Goal: Find specific page/section: Find specific page/section

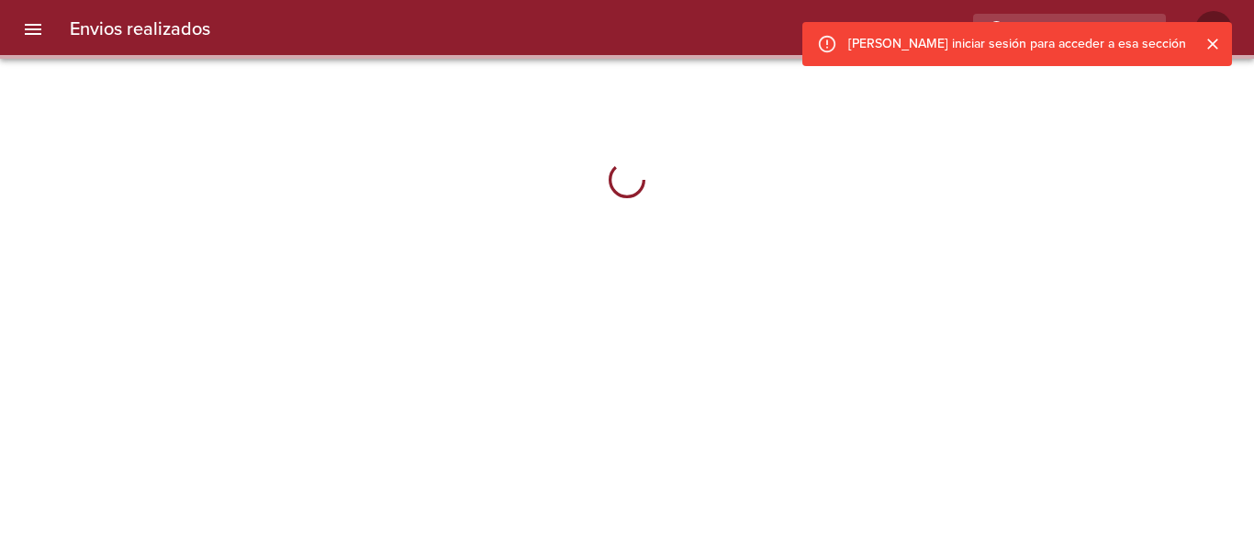
click at [1217, 38] on icon "Cerrar" at bounding box center [1212, 44] width 18 height 18
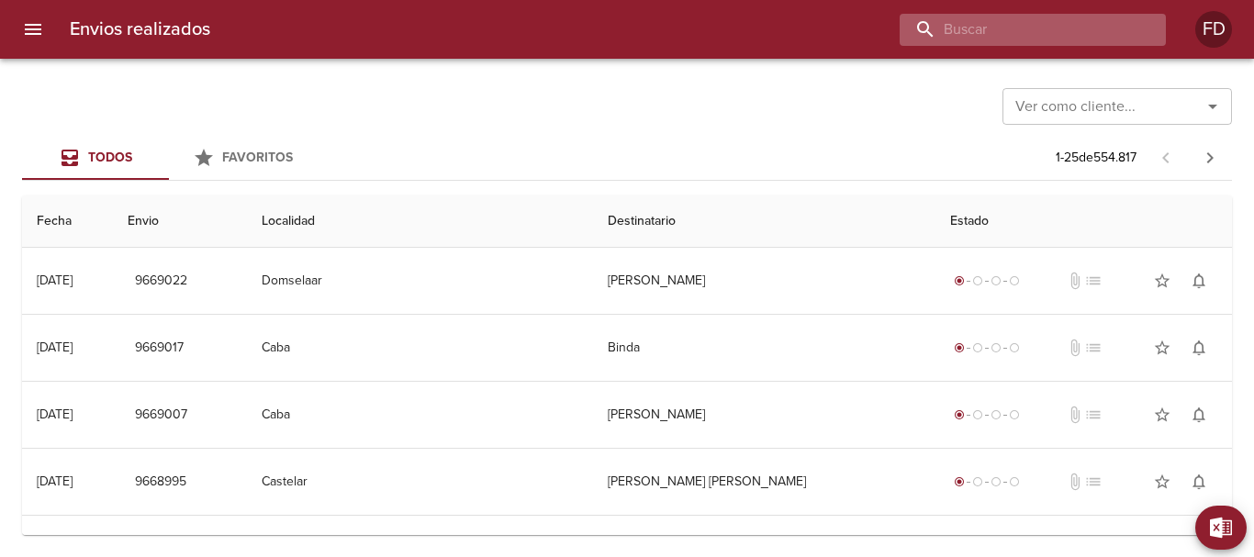
click at [1098, 32] on input "buscar" at bounding box center [1016, 30] width 235 height 32
paste input "9654707"
type input "9654707"
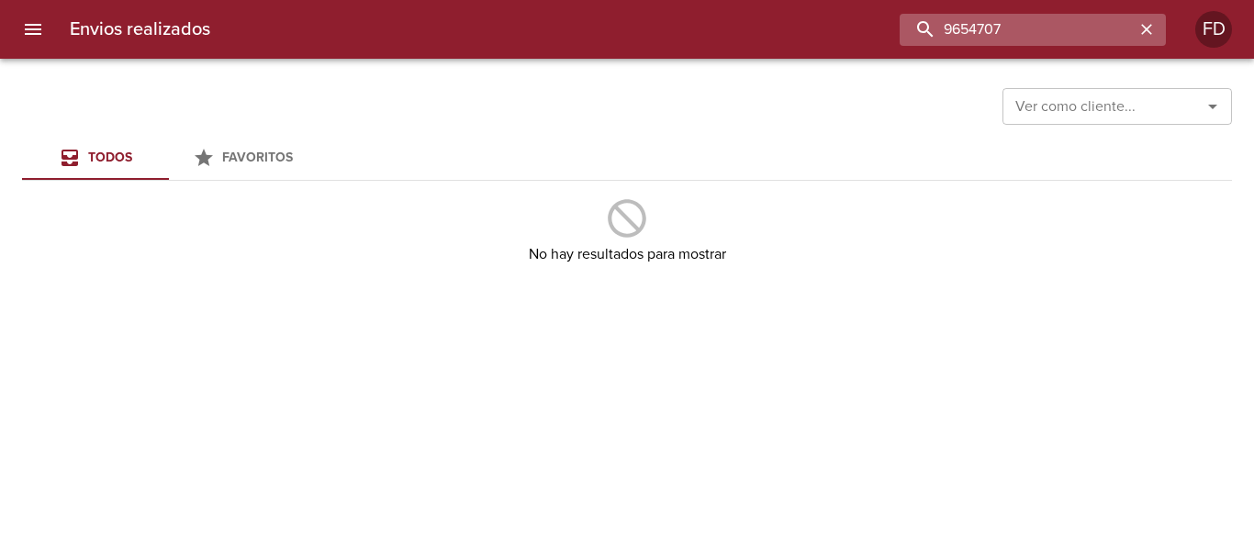
click at [1042, 36] on input "9654707" at bounding box center [1016, 30] width 235 height 32
click at [1143, 24] on icon "button" at bounding box center [1146, 29] width 18 height 18
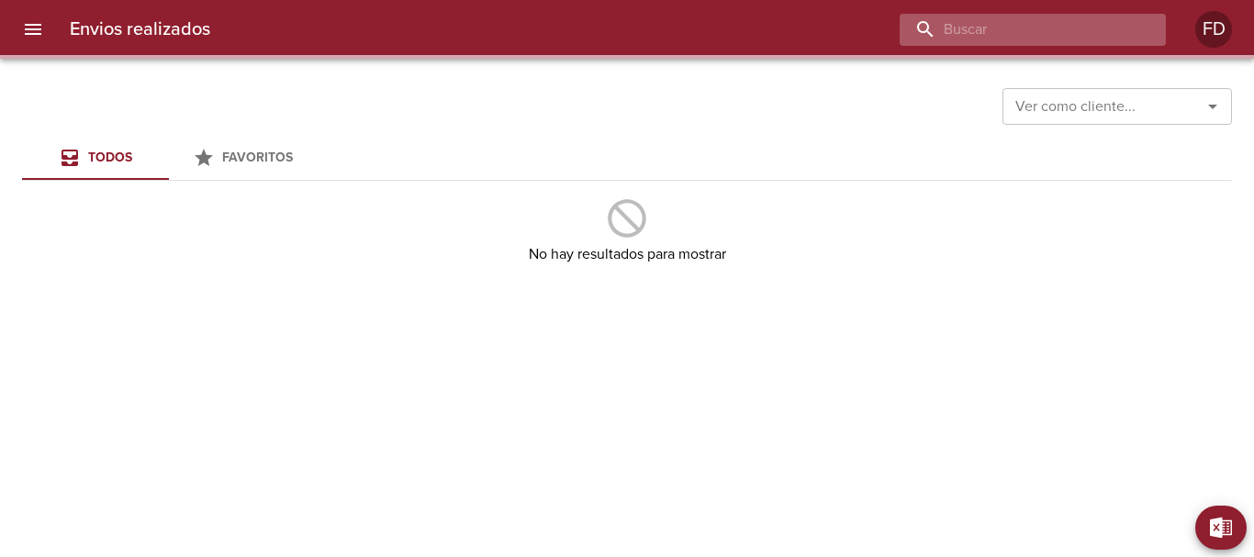
click at [1083, 28] on input "buscar" at bounding box center [1016, 30] width 235 height 32
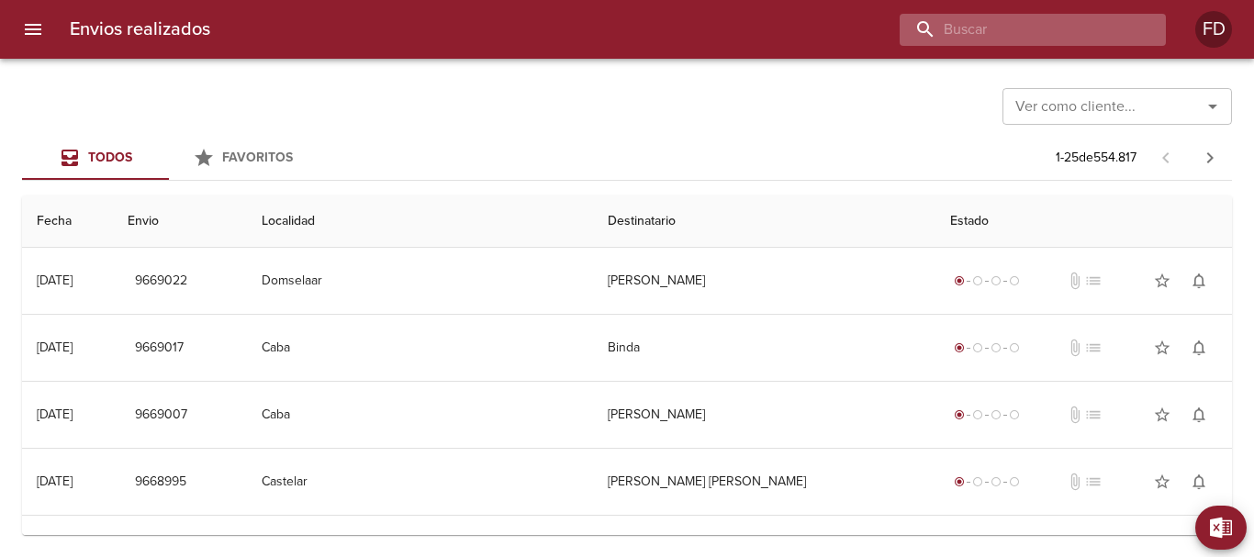
paste input "9654707"
type input "9654707"
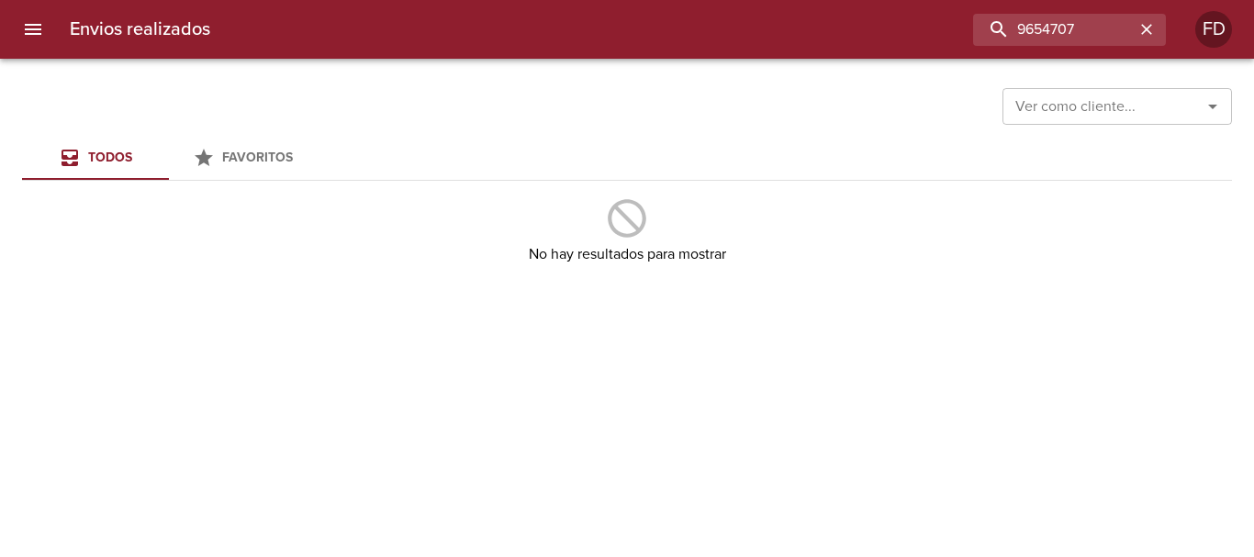
click at [1108, 98] on input "Ver como cliente..." at bounding box center [1090, 107] width 164 height 26
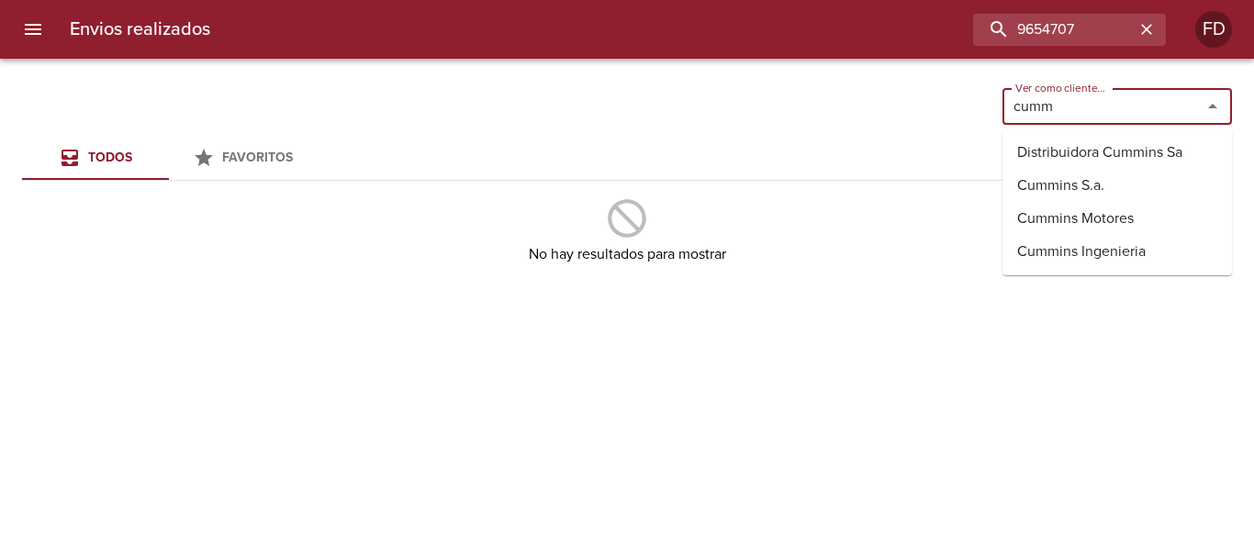
click at [1118, 151] on li "Distribuidora Cummins Sa" at bounding box center [1116, 152] width 229 height 33
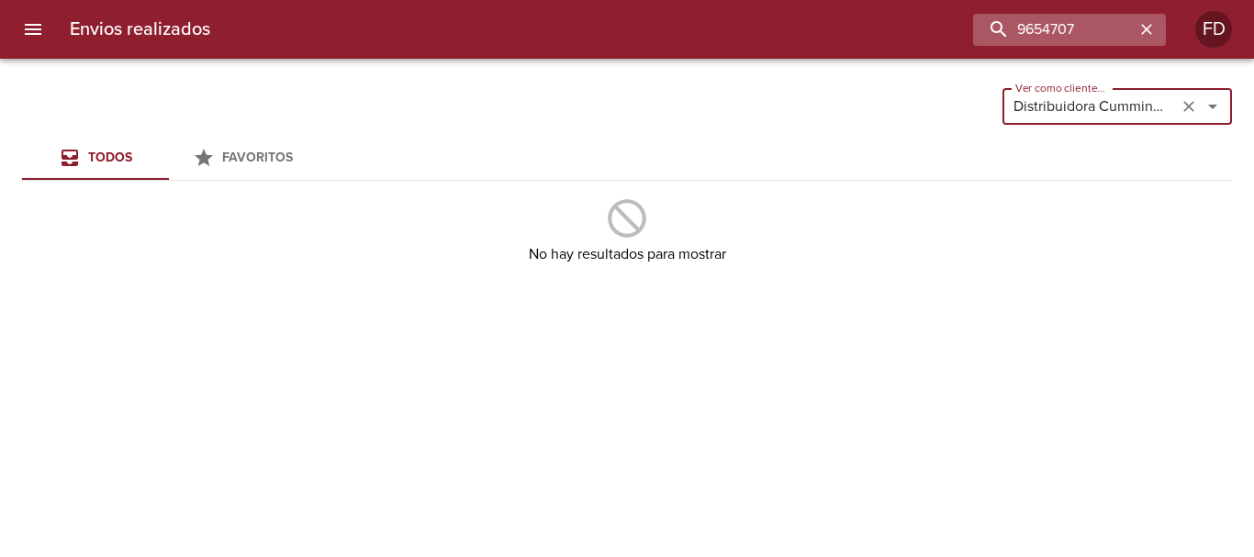
type input "Distribuidora Cummins Sa"
click at [1154, 31] on icon "button" at bounding box center [1146, 29] width 18 height 18
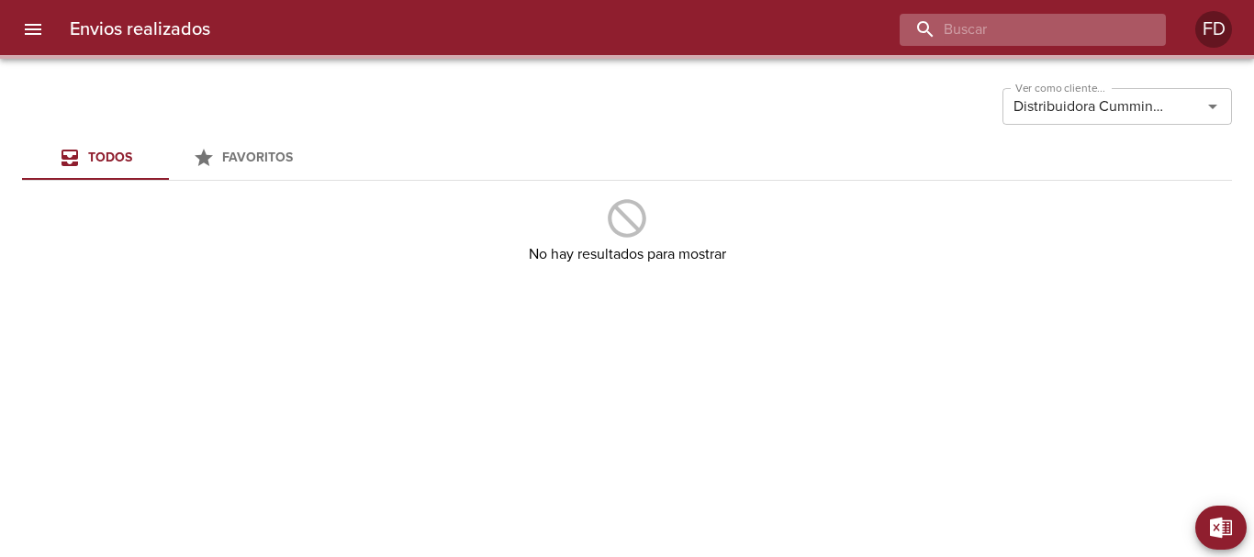
click at [1072, 32] on input "buscar" at bounding box center [1016, 30] width 235 height 32
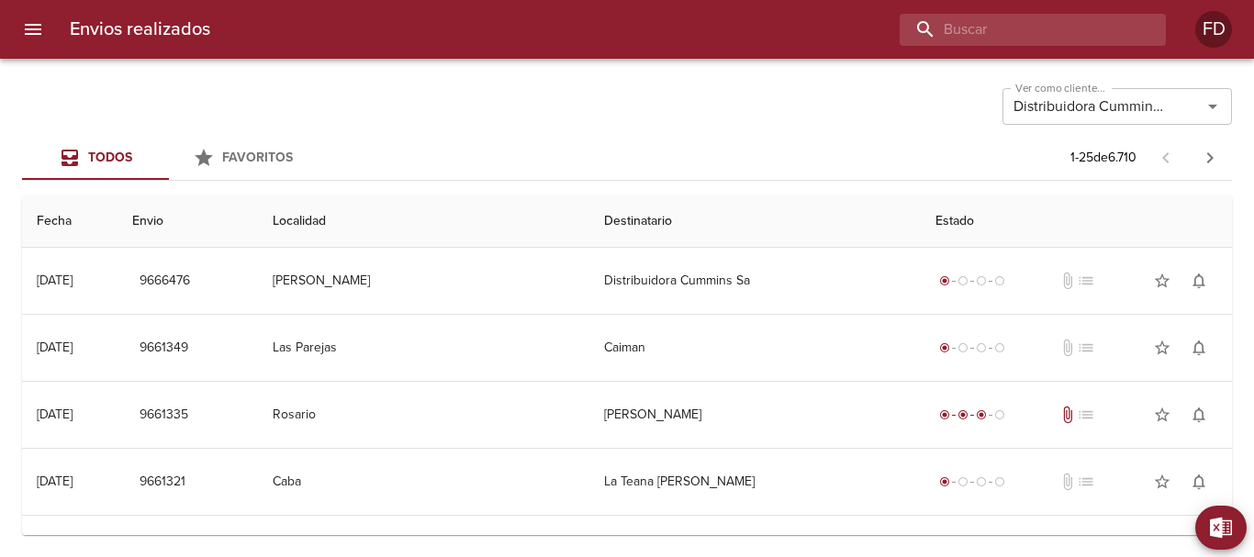
paste input "9654707"
type input "9654707"
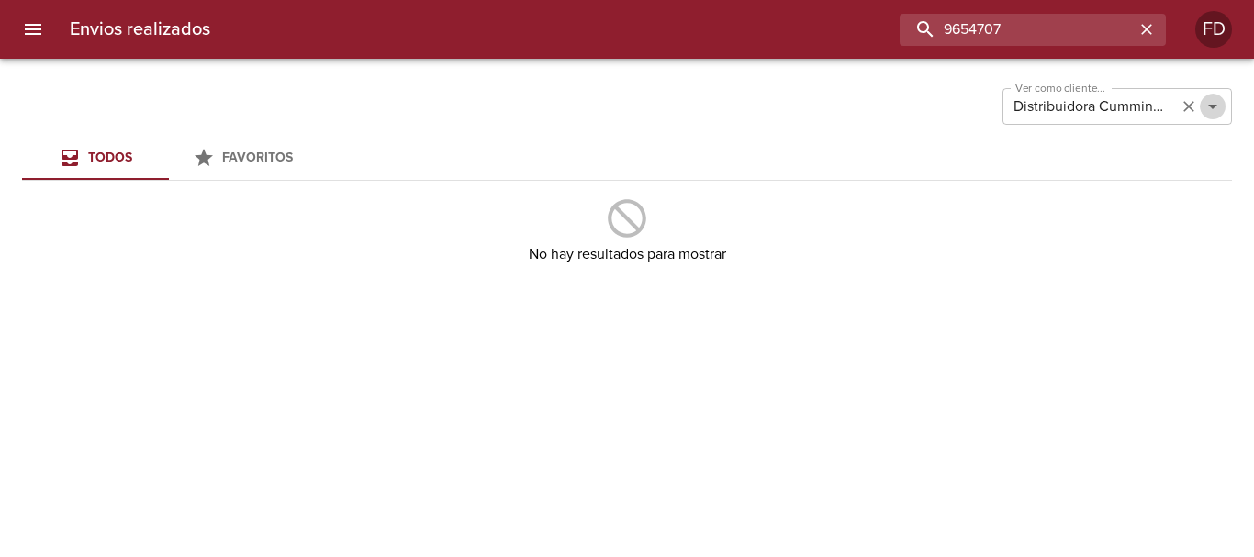
click at [1199, 106] on button "Abrir" at bounding box center [1212, 107] width 26 height 26
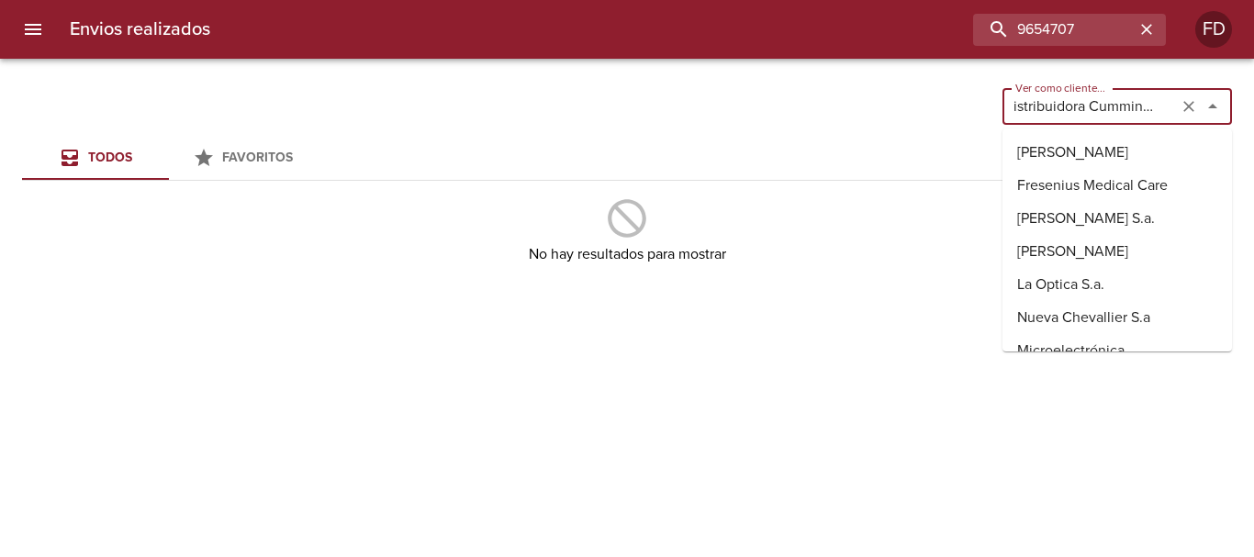
scroll to position [1715, 0]
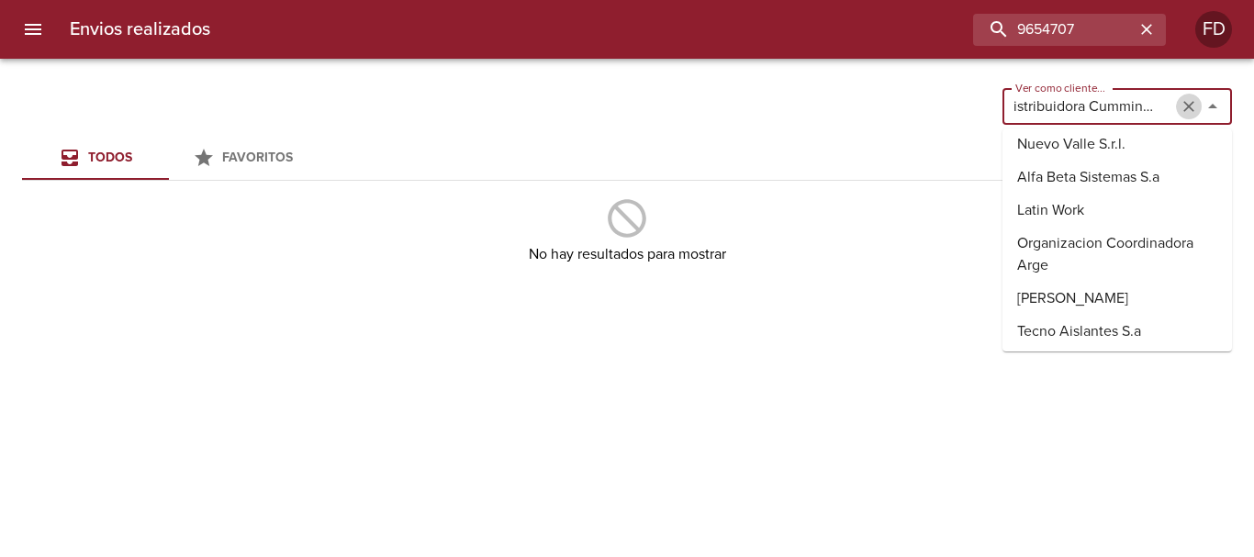
click at [1190, 106] on icon "Limpiar" at bounding box center [1188, 106] width 18 height 18
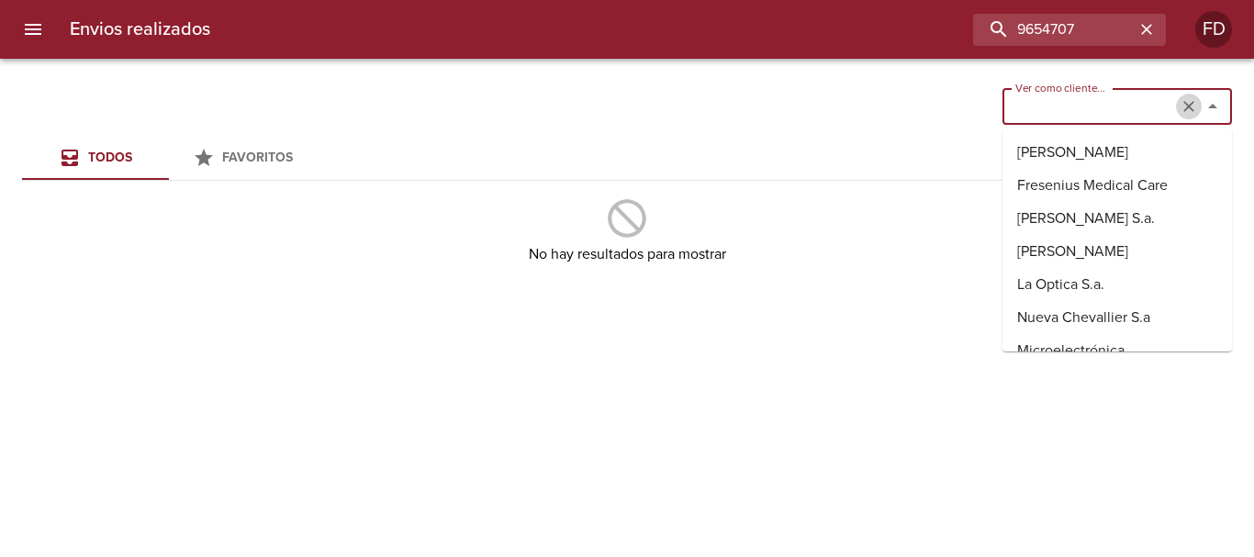
scroll to position [0, 0]
click at [870, 110] on div "Ver como cliente... Ver como cliente..." at bounding box center [627, 105] width 1210 height 48
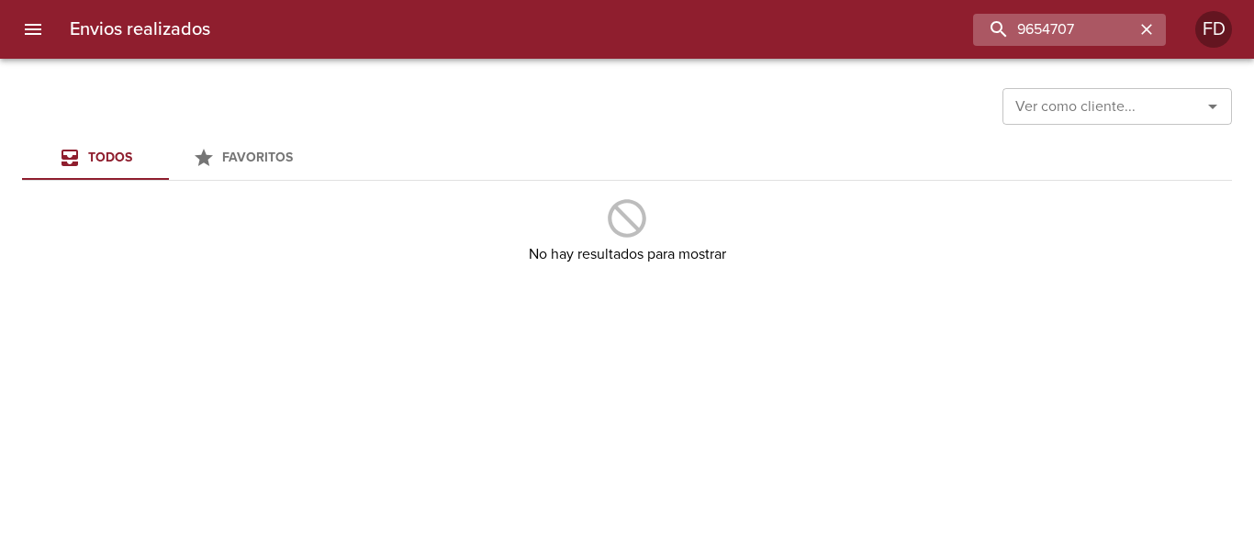
click at [1148, 26] on icon "button" at bounding box center [1146, 29] width 18 height 18
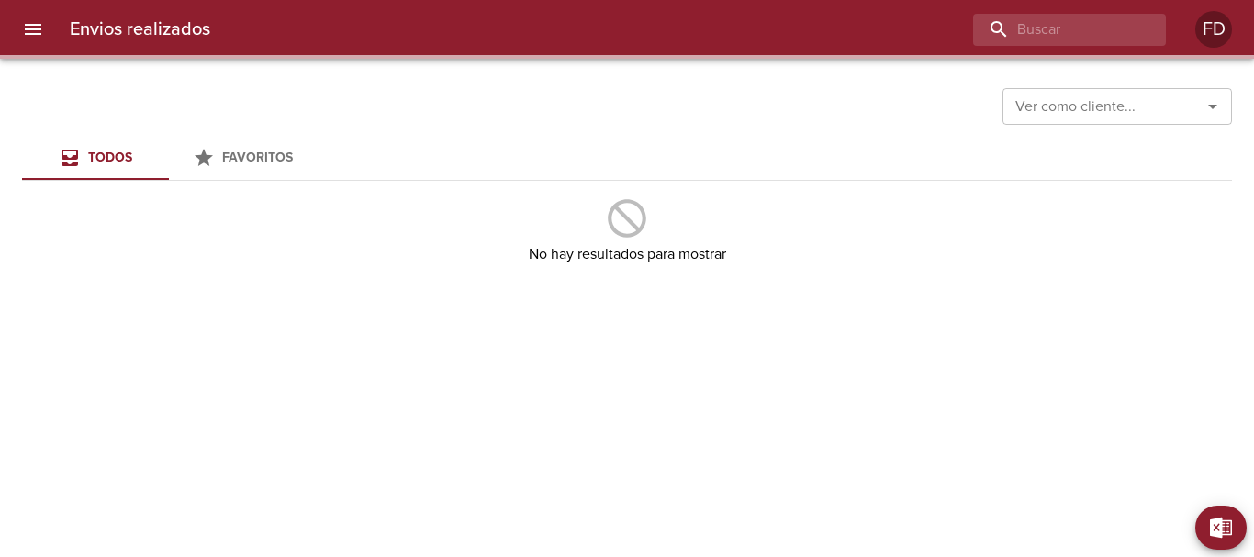
click at [232, 151] on span "Favoritos" at bounding box center [257, 158] width 71 height 16
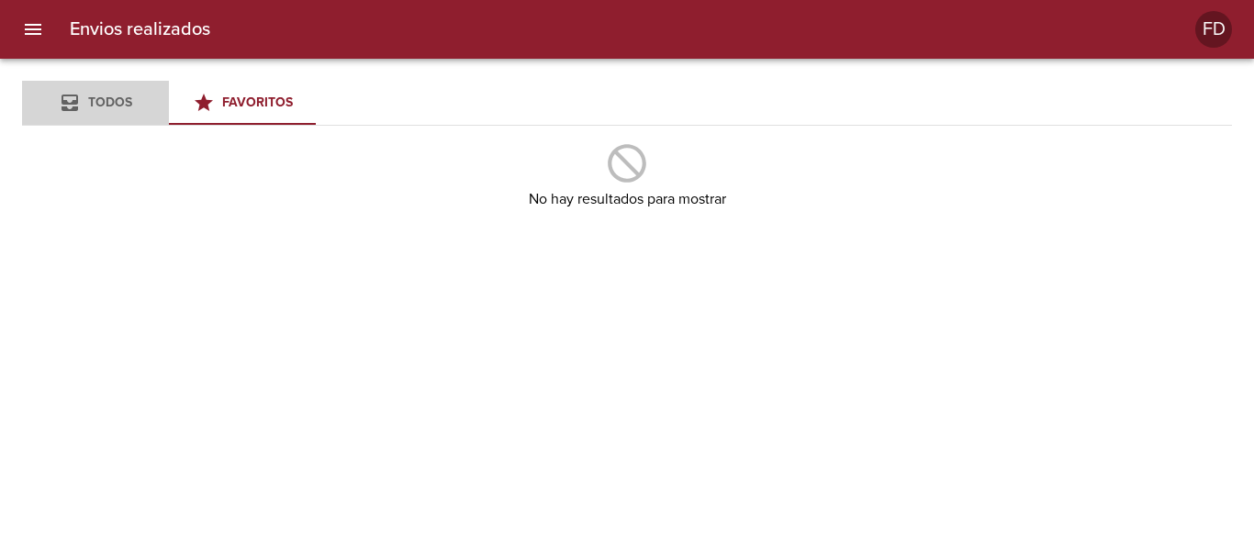
click at [107, 102] on span "Todos" at bounding box center [110, 103] width 44 height 16
